Goal: Information Seeking & Learning: Learn about a topic

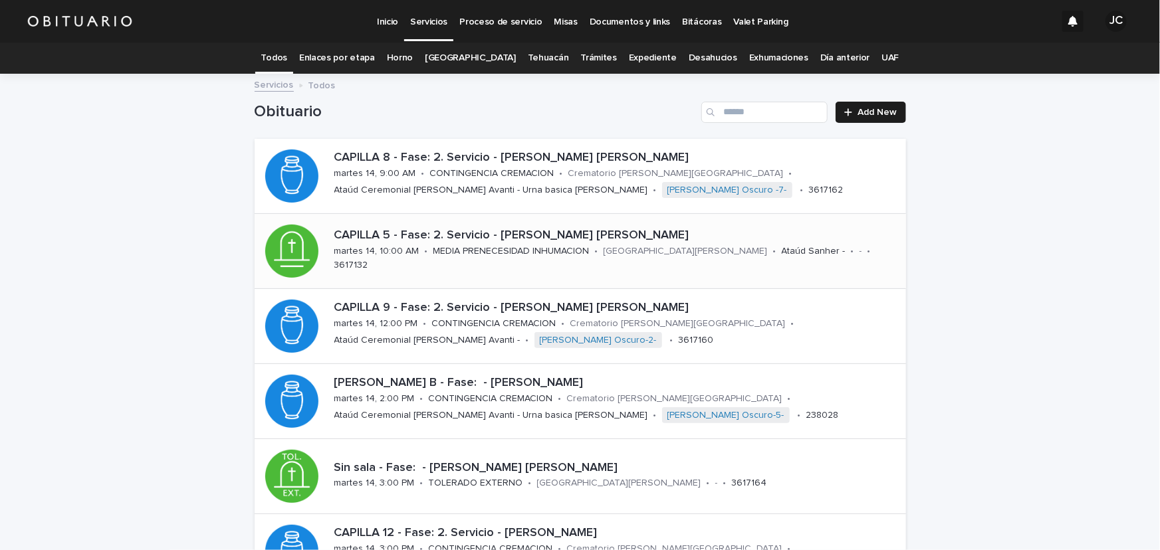
click at [538, 251] on div "MEDIA PRENECESIDAD INHUMACION" at bounding box center [511, 250] width 156 height 14
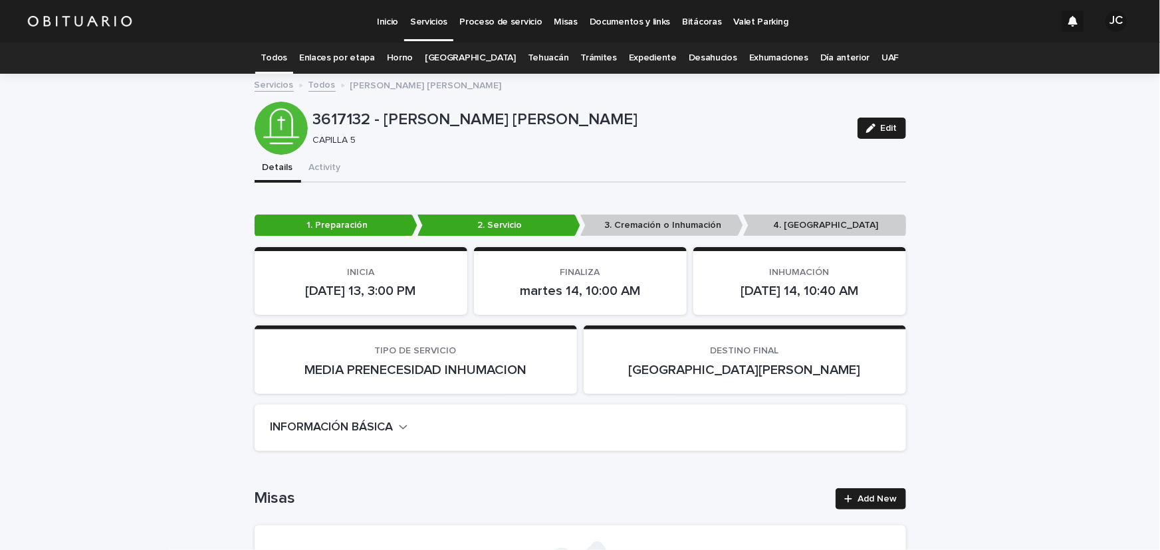
click at [287, 59] on link "Todos" at bounding box center [274, 58] width 26 height 31
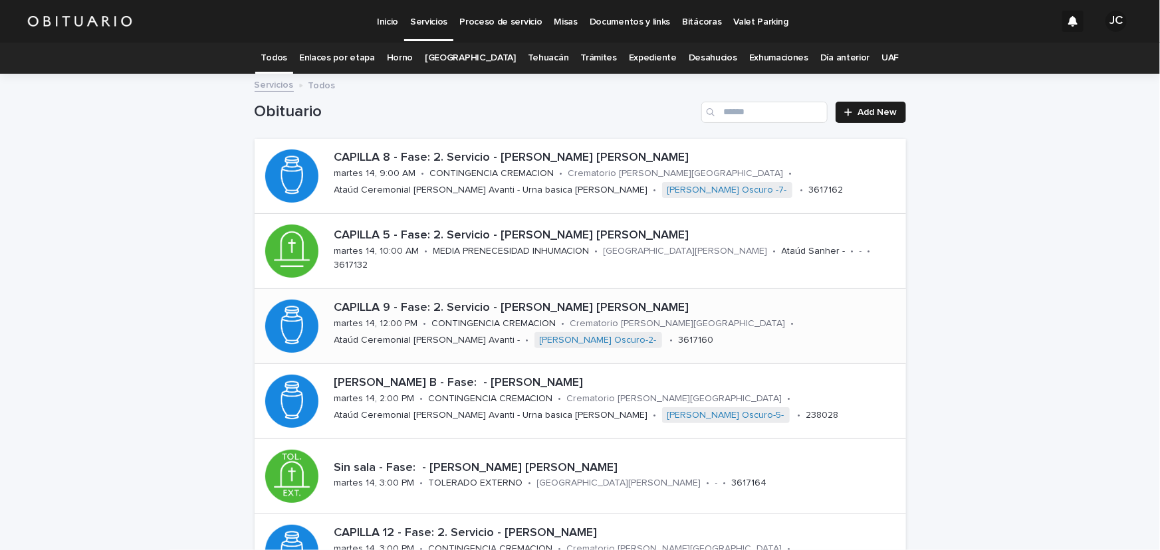
click at [465, 312] on p "CAPILLA 9 - Fase: 2. Servicio - [PERSON_NAME] [PERSON_NAME]" at bounding box center [617, 308] width 566 height 15
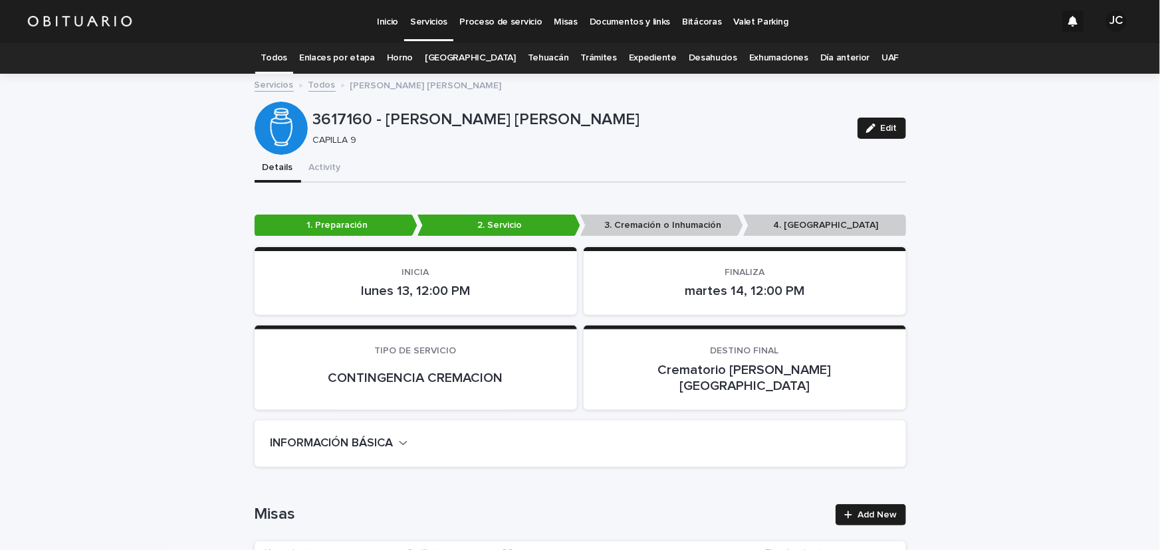
click at [287, 55] on link "Todos" at bounding box center [274, 58] width 26 height 31
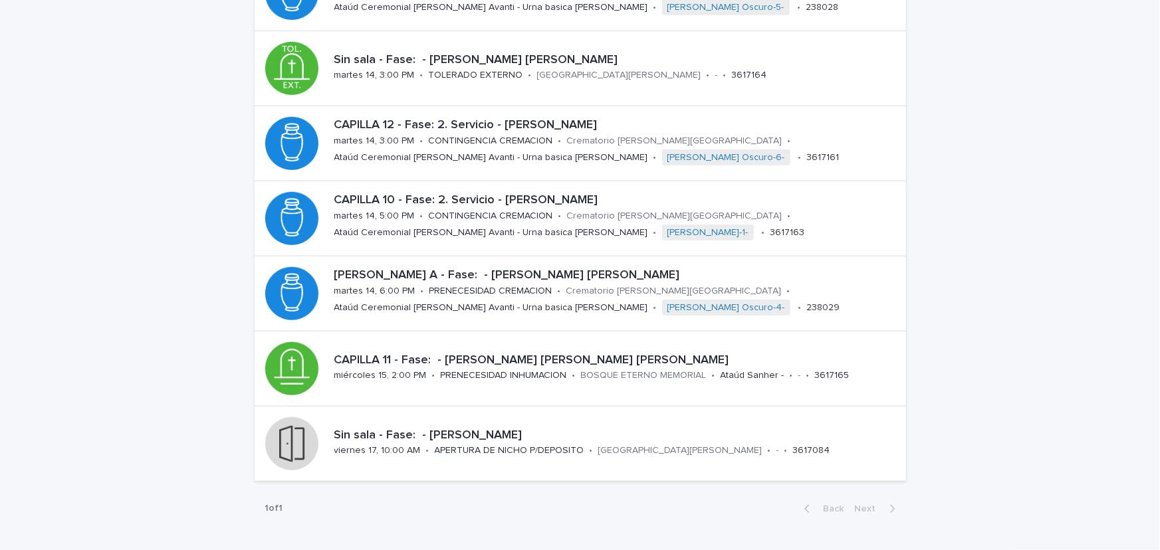
scroll to position [405, 0]
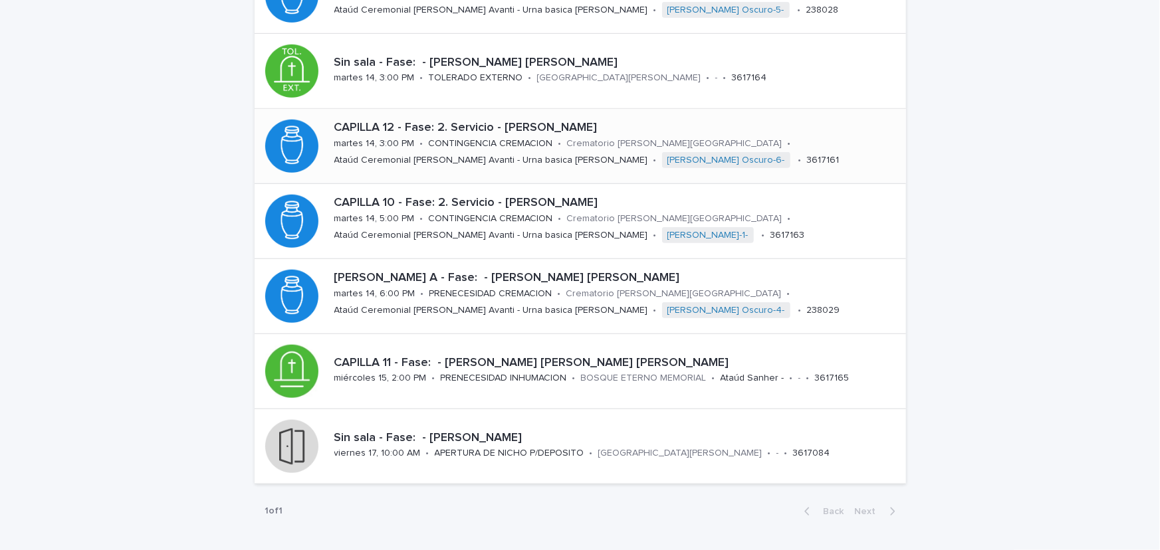
click at [544, 126] on p "CAPILLA 12 - Fase: 2. Servicio - [PERSON_NAME]" at bounding box center [617, 128] width 566 height 15
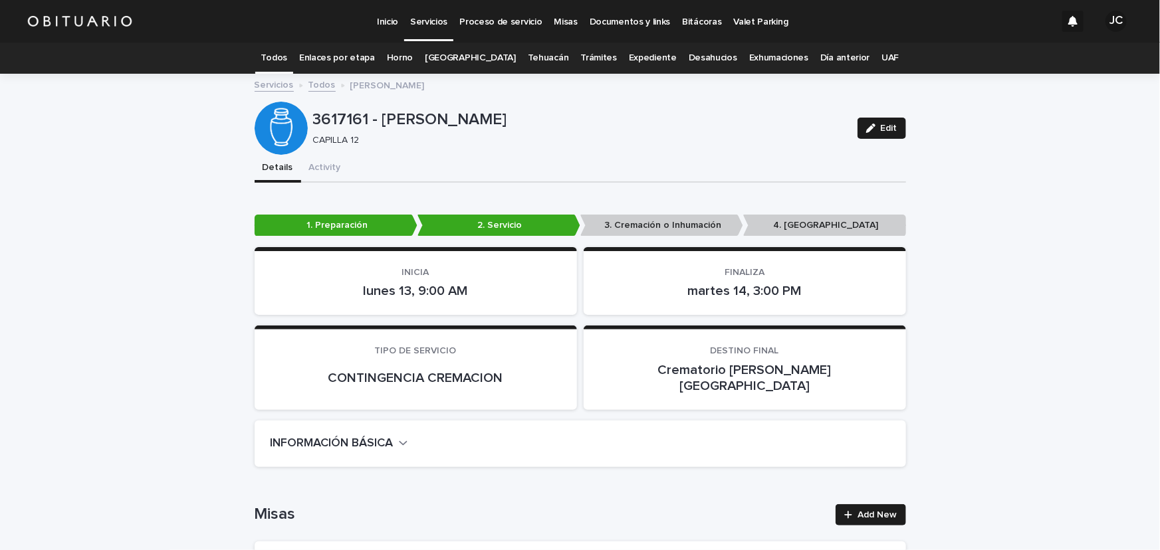
click at [280, 60] on link "Todos" at bounding box center [274, 58] width 26 height 31
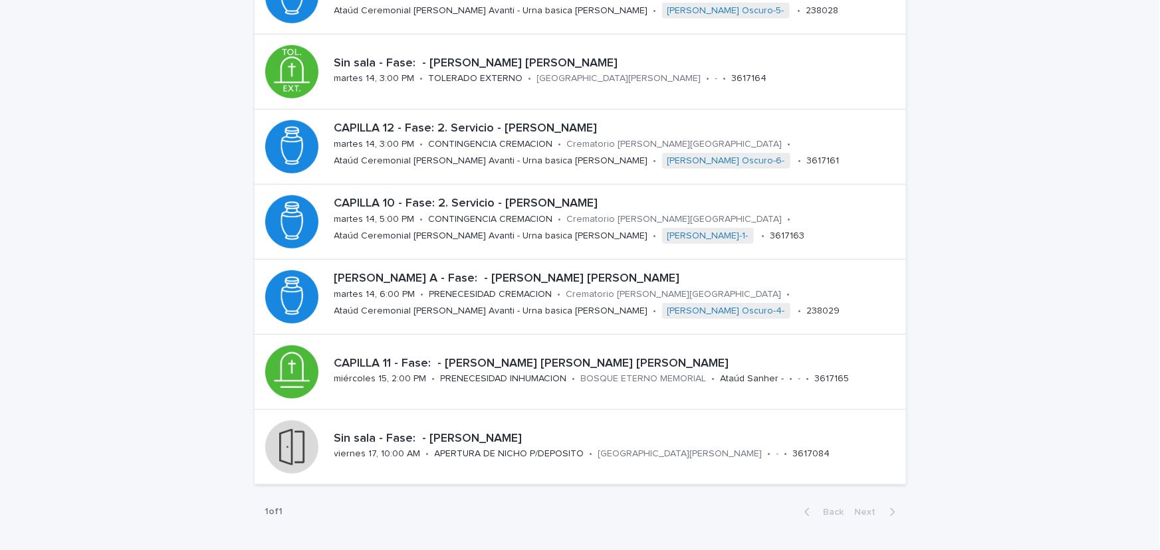
scroll to position [405, 0]
click at [543, 206] on p "CAPILLA 10 - Fase: 2. Servicio - [PERSON_NAME]" at bounding box center [617, 203] width 566 height 15
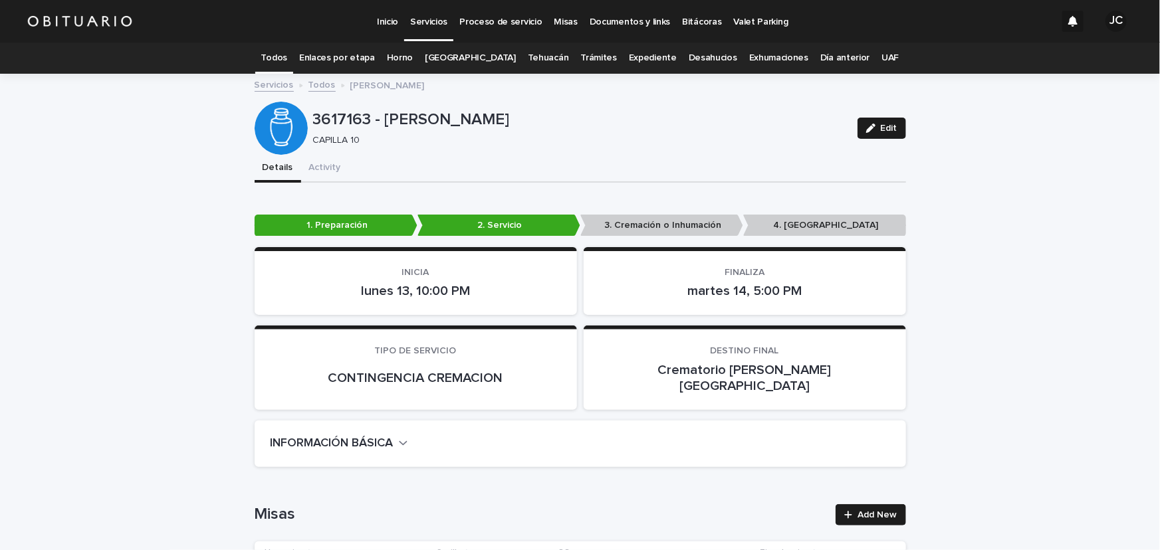
click at [285, 63] on link "Todos" at bounding box center [274, 58] width 26 height 31
